Goal: Check status: Check status

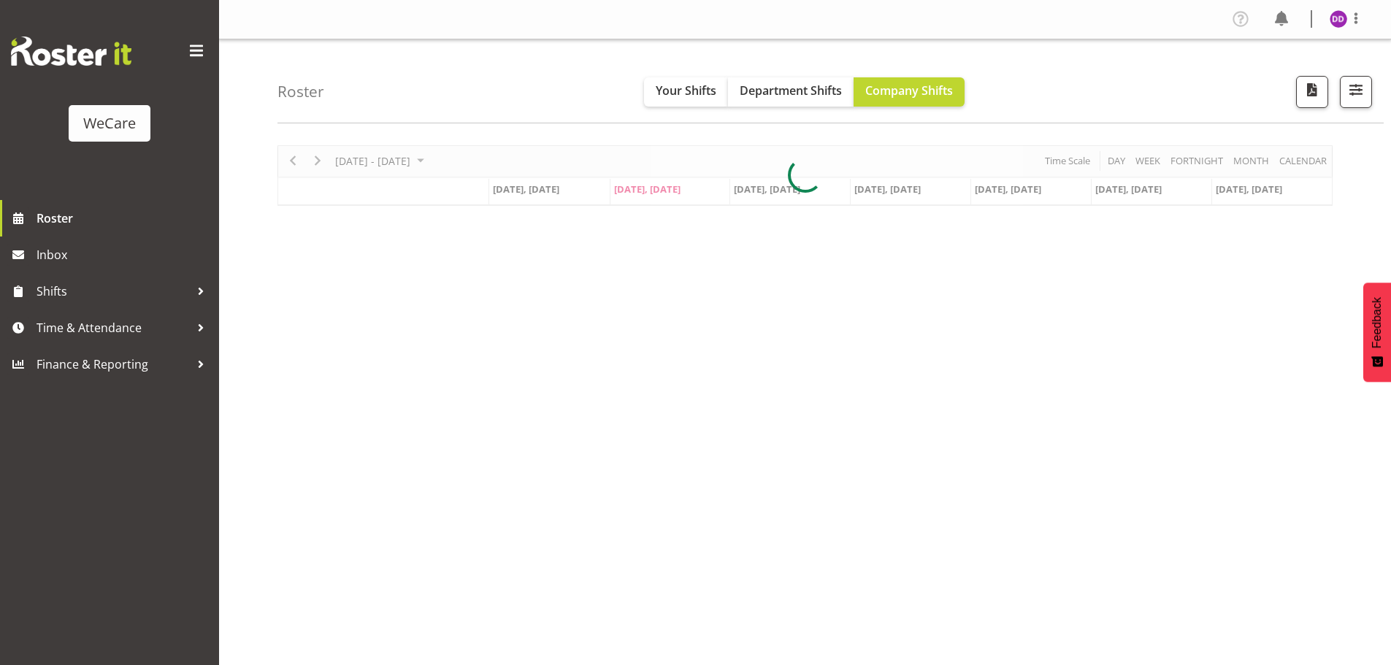
select select "location"
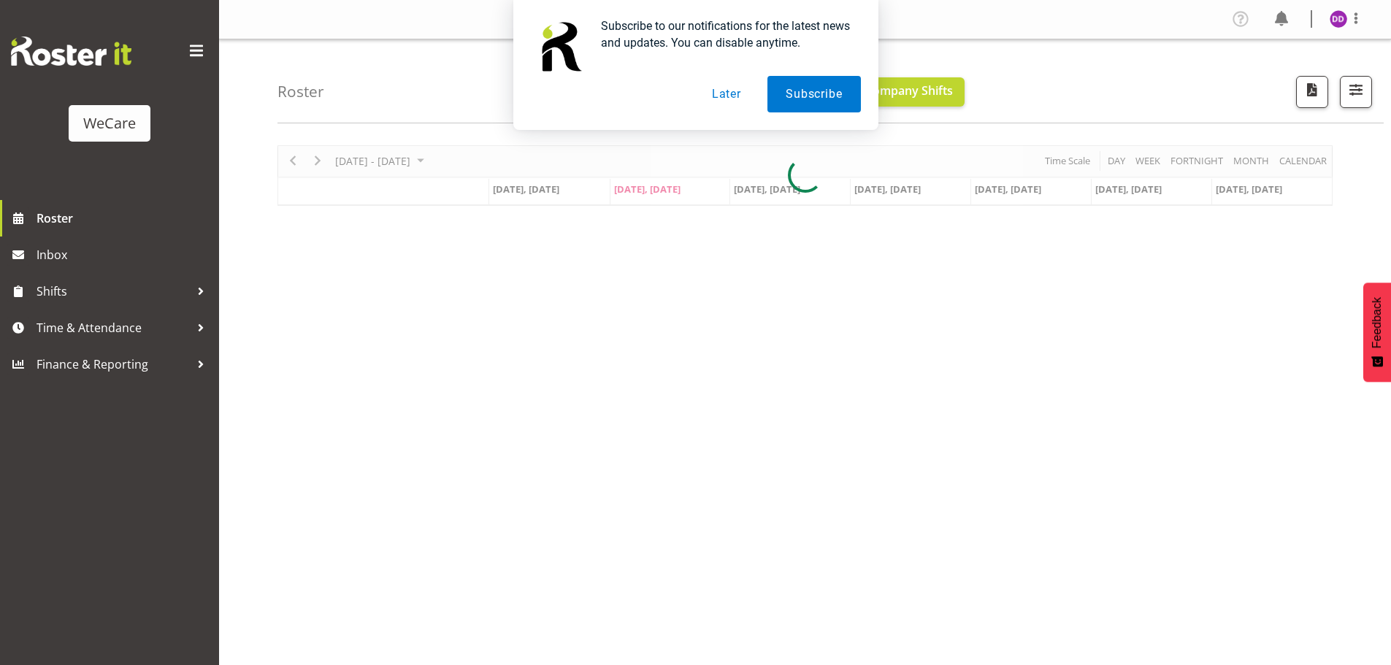
click at [715, 96] on button "Later" at bounding box center [727, 94] width 66 height 37
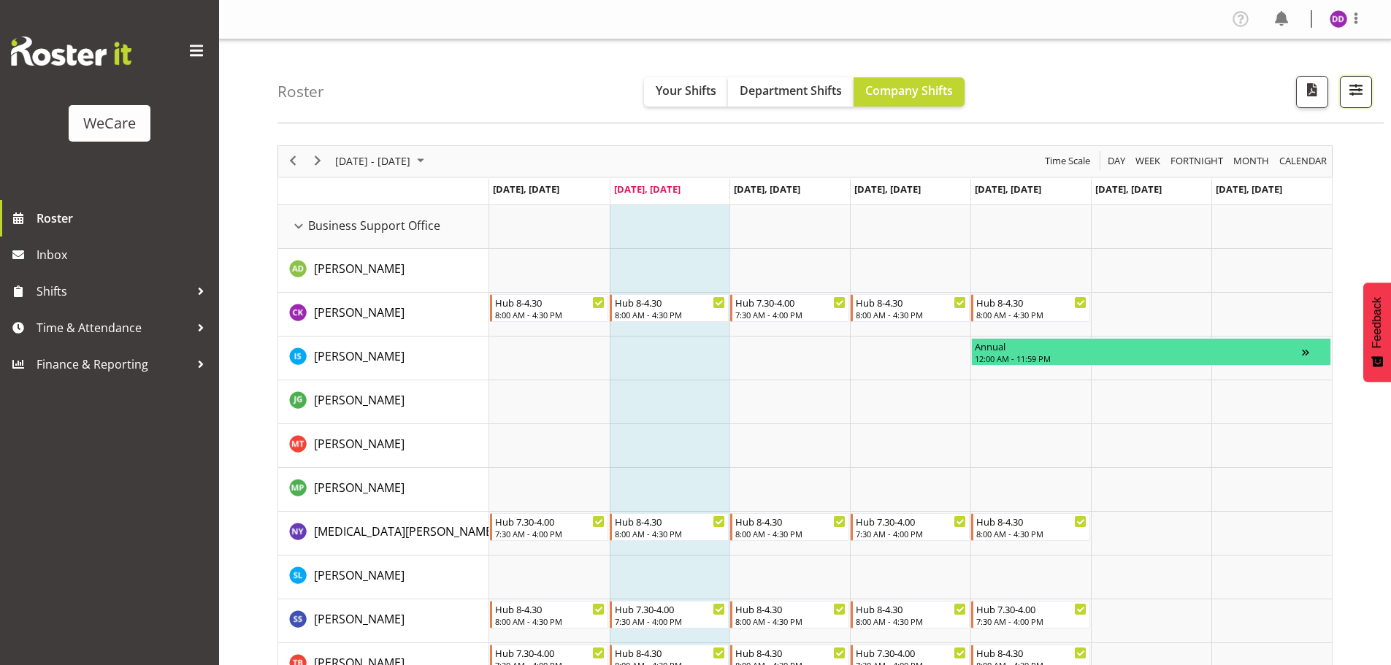
click at [1356, 96] on span "button" at bounding box center [1355, 89] width 19 height 19
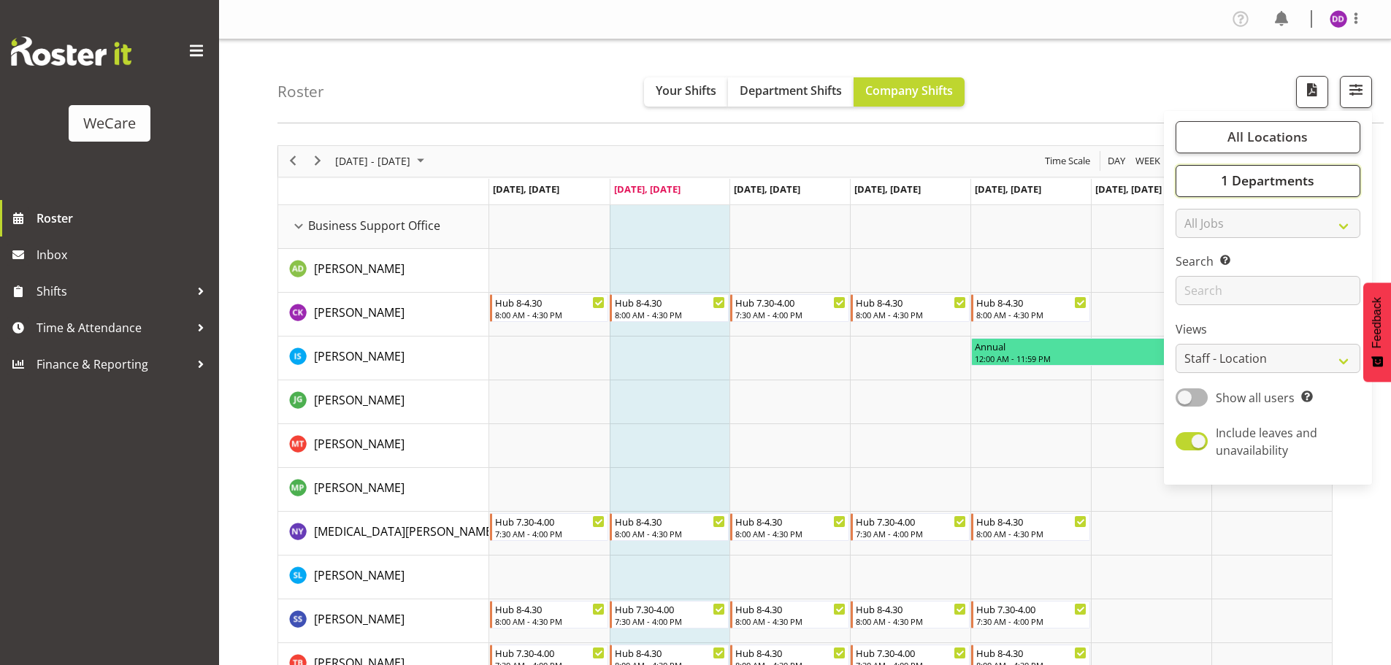
click at [1216, 179] on button "1 Departments" at bounding box center [1267, 181] width 185 height 32
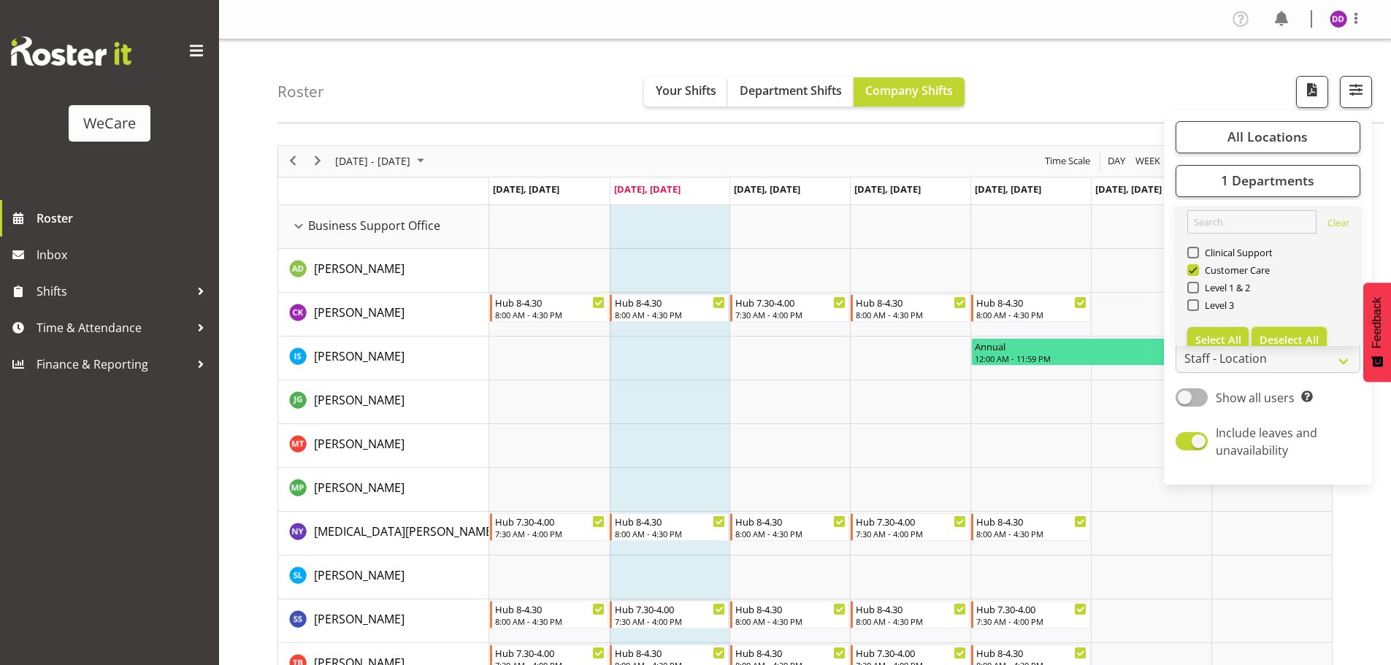
click at [1290, 333] on span "Deselect All" at bounding box center [1288, 340] width 59 height 14
checkbox input "false"
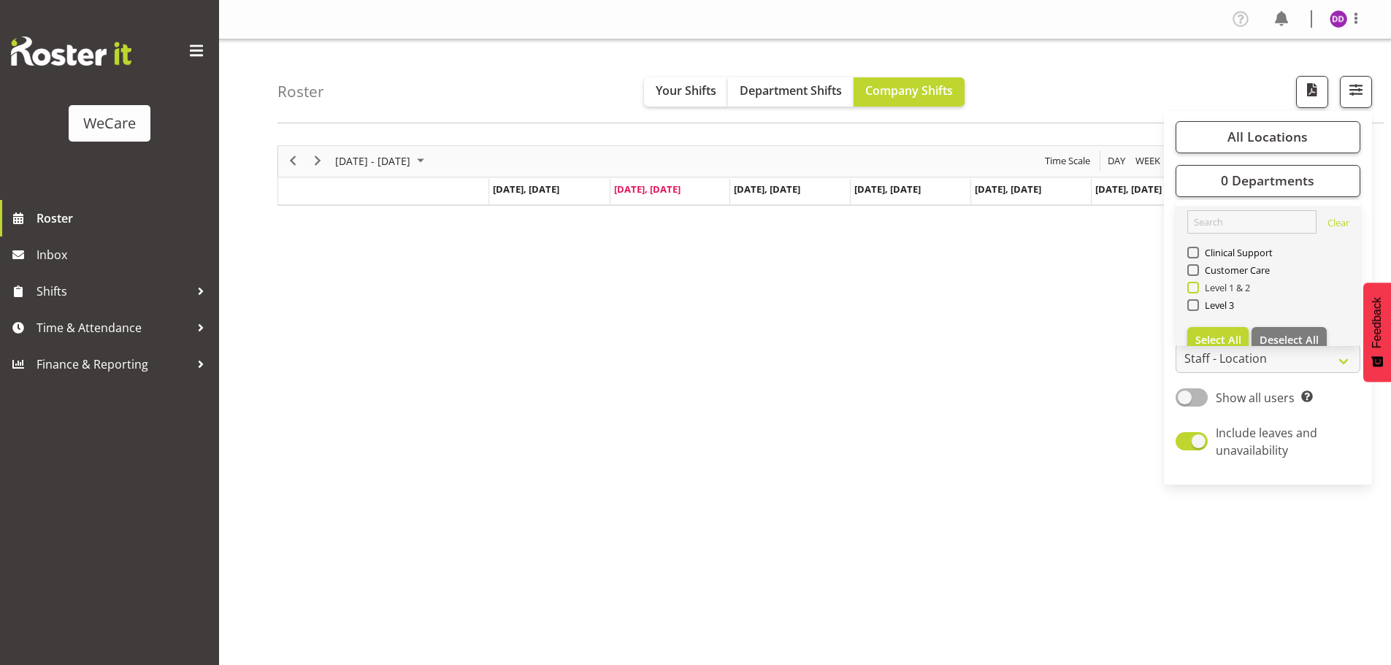
click at [1234, 285] on span "Level 1 & 2" at bounding box center [1225, 288] width 52 height 12
click at [1197, 285] on input "Level 1 & 2" at bounding box center [1191, 287] width 9 height 9
checkbox input "true"
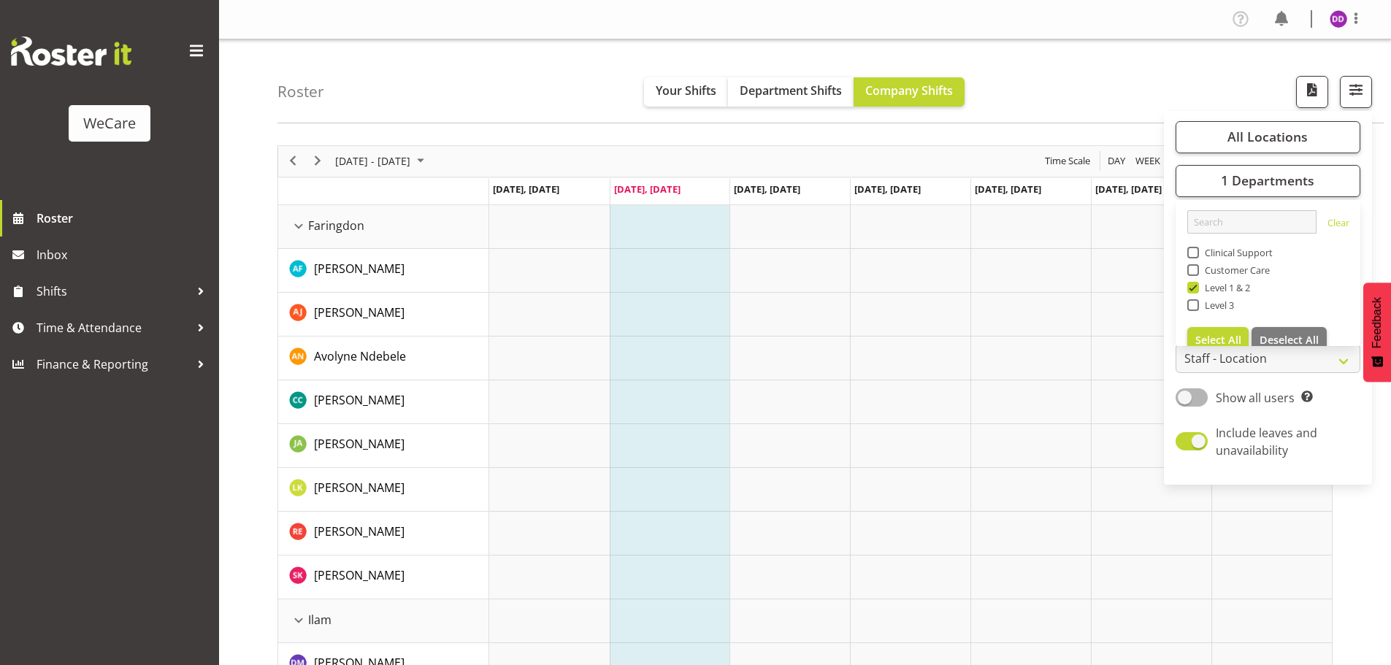
click at [1181, 51] on div "Roster Your Shifts Department Shifts Company Shifts All Locations Clear Busines…" at bounding box center [830, 81] width 1106 height 84
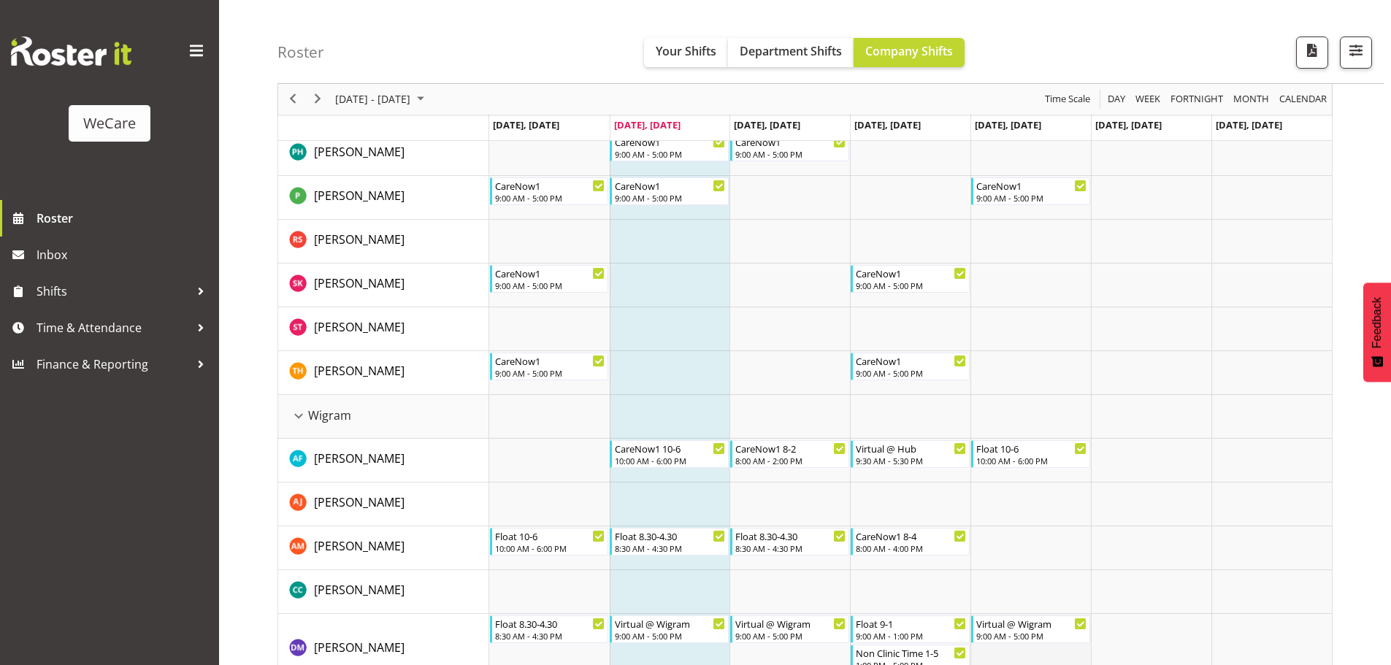
scroll to position [2117, 0]
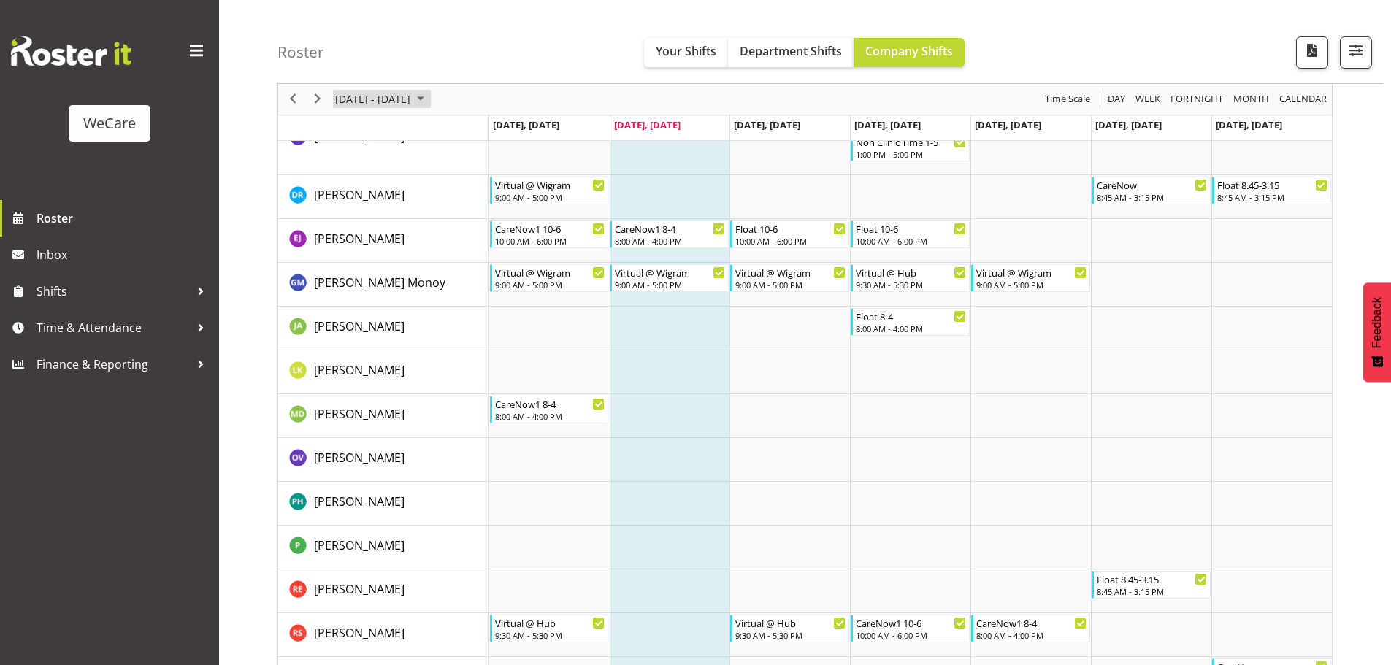
click at [334, 101] on span "[DATE] - [DATE]" at bounding box center [373, 100] width 78 height 18
click at [322, 99] on span "Next" at bounding box center [318, 100] width 18 height 18
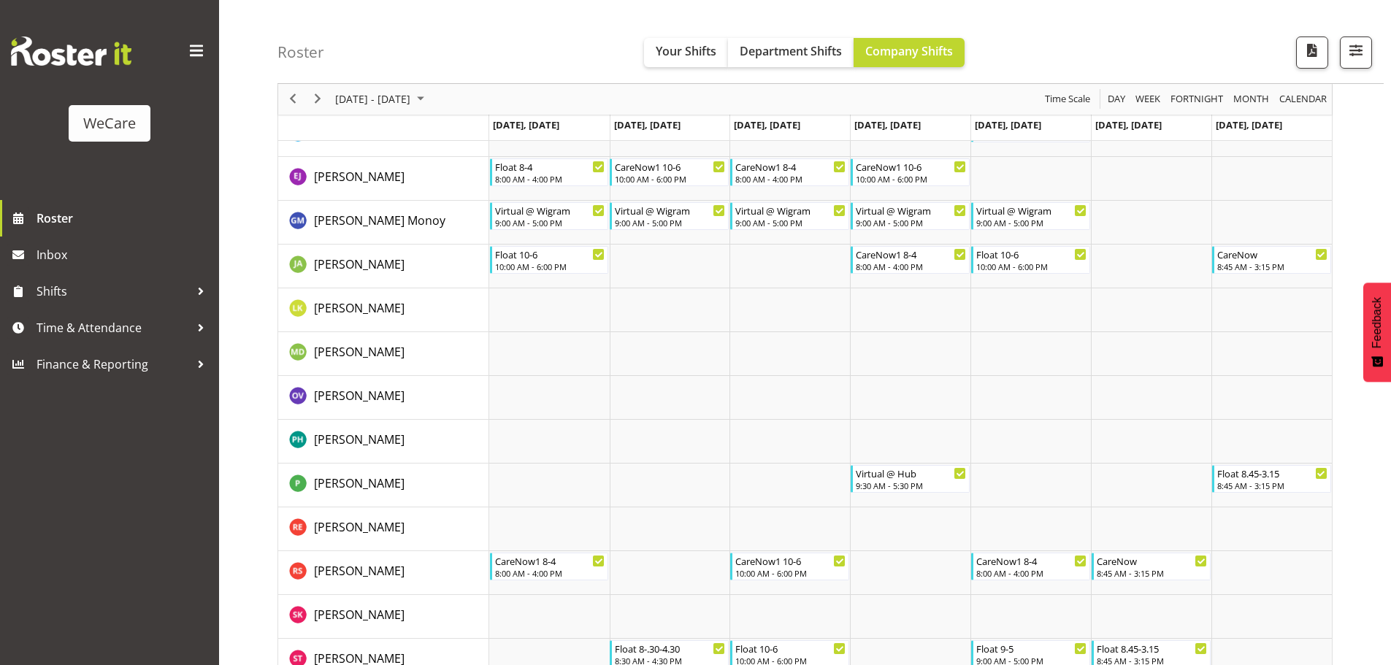
scroll to position [2252, 0]
